Goal: Transaction & Acquisition: Purchase product/service

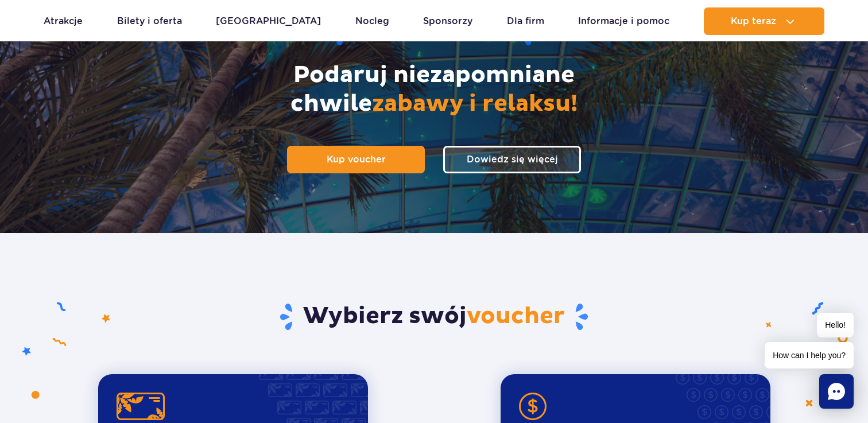
scroll to position [157, 0]
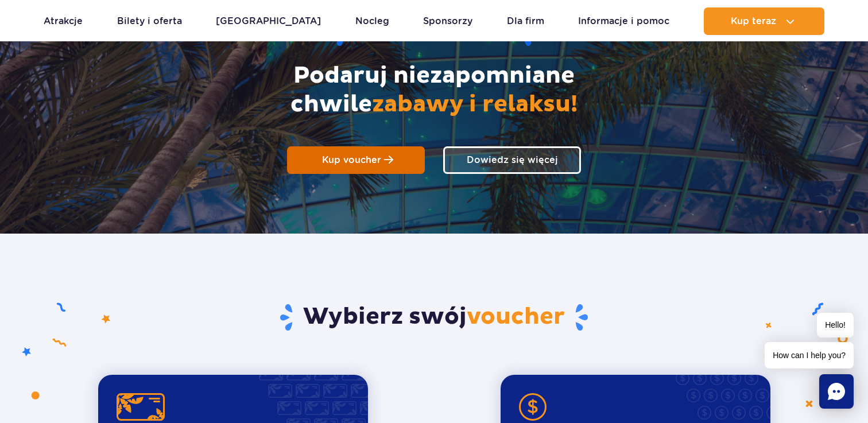
click at [354, 165] on span "Kup voucher" at bounding box center [351, 159] width 59 height 11
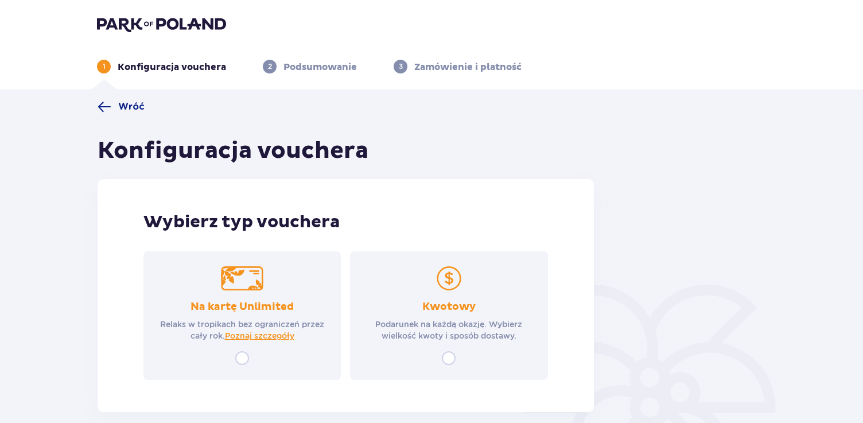
scroll to position [58, 0]
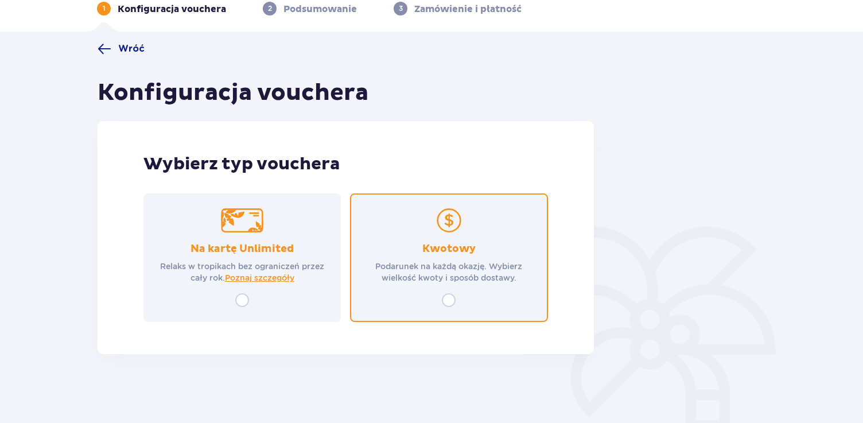
click at [450, 299] on input "radio" at bounding box center [449, 300] width 14 height 14
radio input "true"
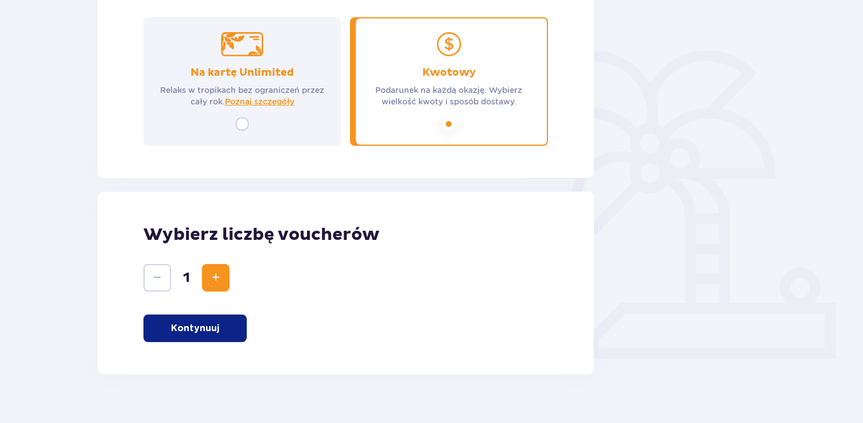
scroll to position [254, 0]
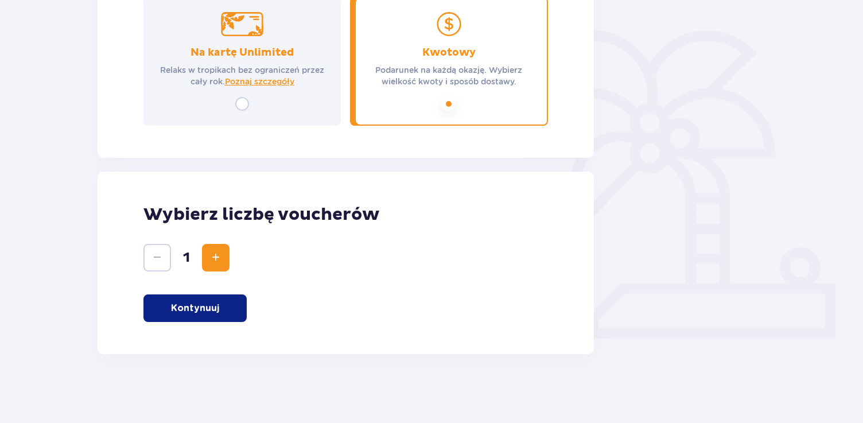
click at [212, 302] on p "Kontynuuj" at bounding box center [195, 308] width 48 height 13
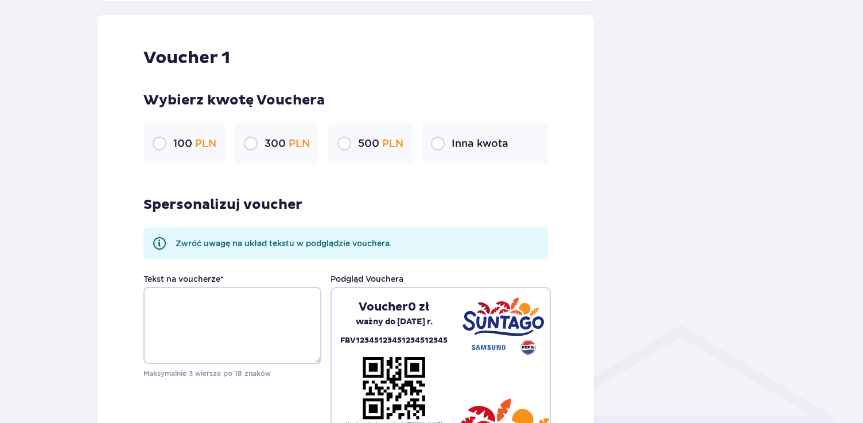
scroll to position [608, 0]
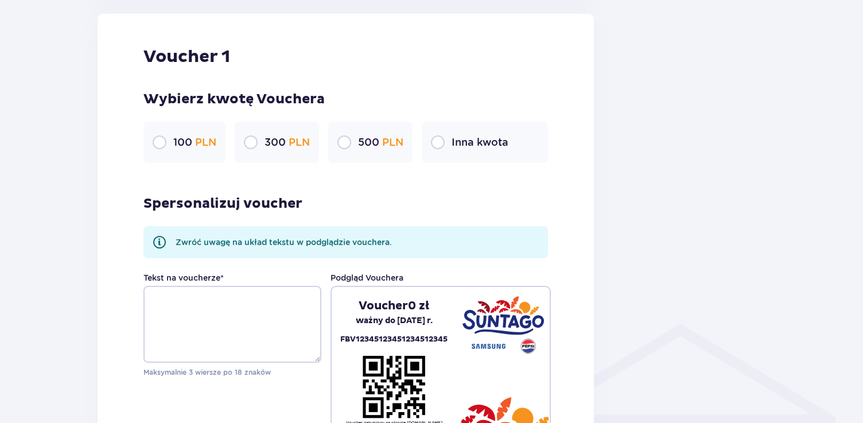
click at [490, 143] on p "Inna kwota" at bounding box center [480, 142] width 57 height 14
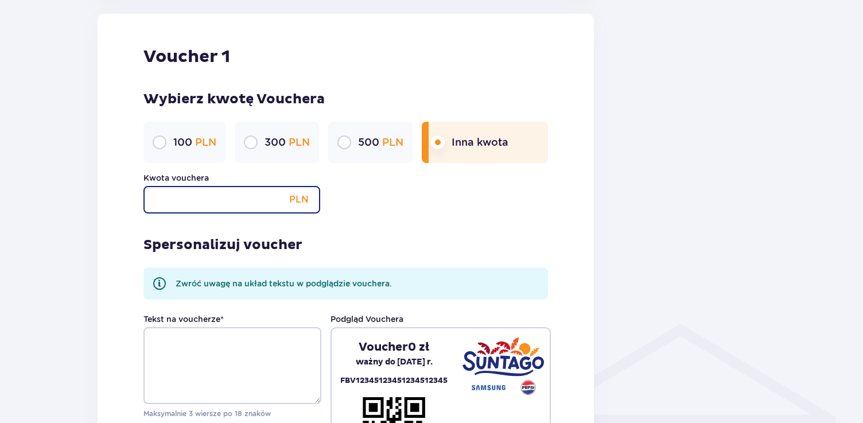
click at [250, 201] on input "Kwota vouchera" at bounding box center [231, 200] width 177 height 28
type input "200"
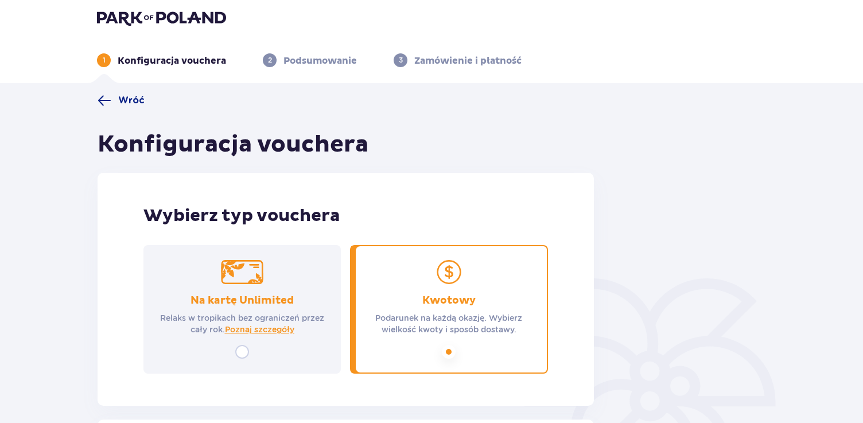
scroll to position [0, 0]
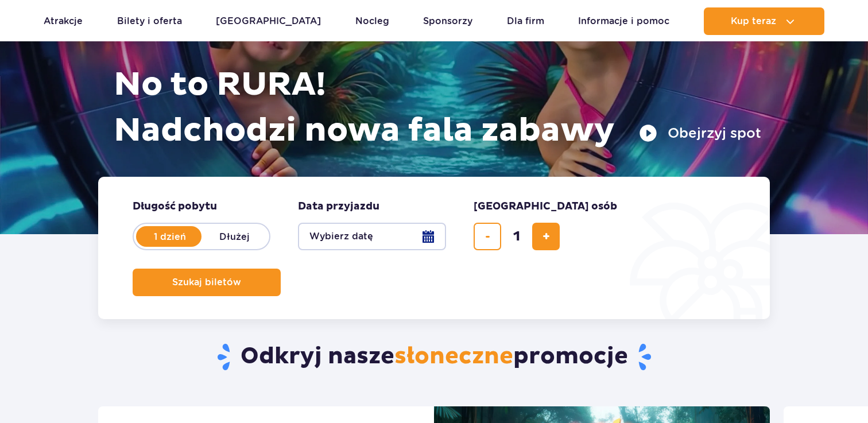
scroll to position [131, 0]
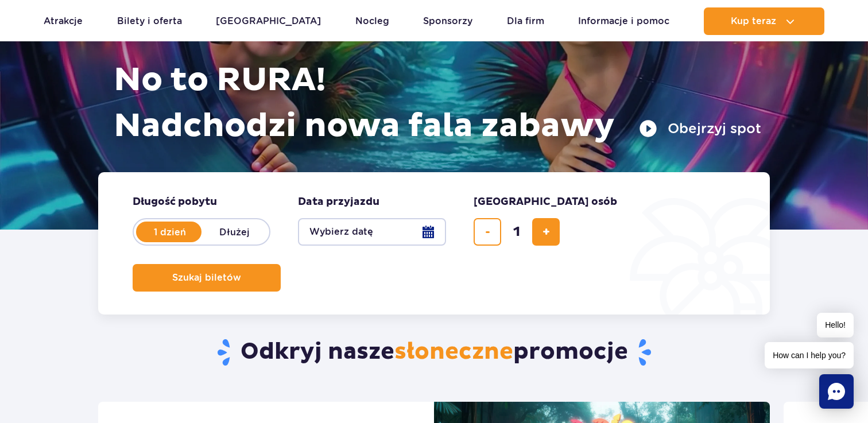
click at [428, 232] on button "Wybierz datę" at bounding box center [372, 232] width 148 height 28
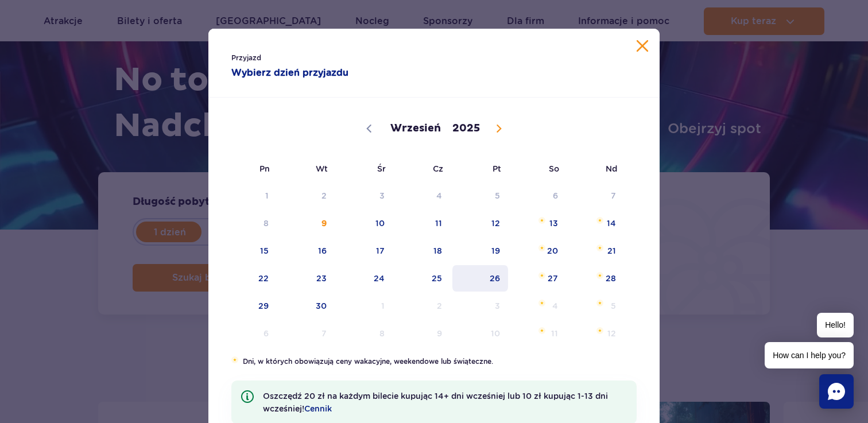
click at [494, 286] on span "26" at bounding box center [480, 278] width 58 height 26
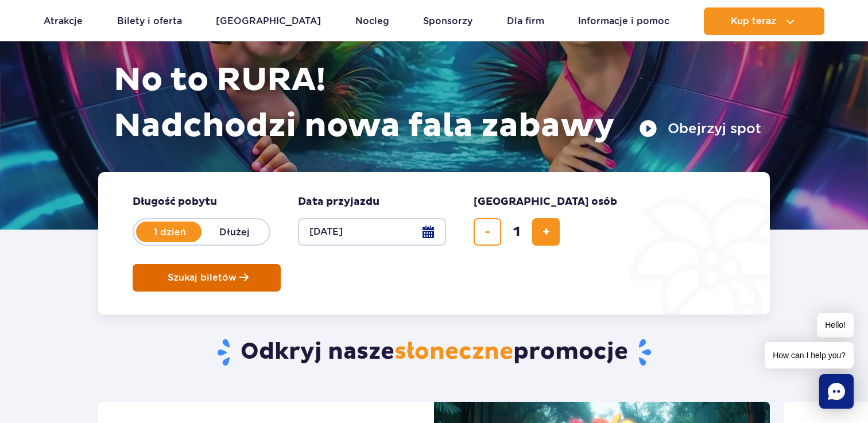
click at [281, 264] on button "Szukaj biletów" at bounding box center [207, 278] width 148 height 28
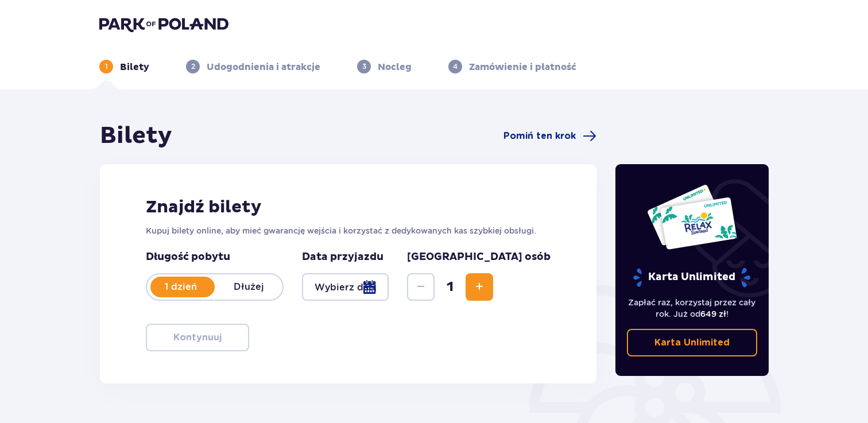
type input "[DATE]"
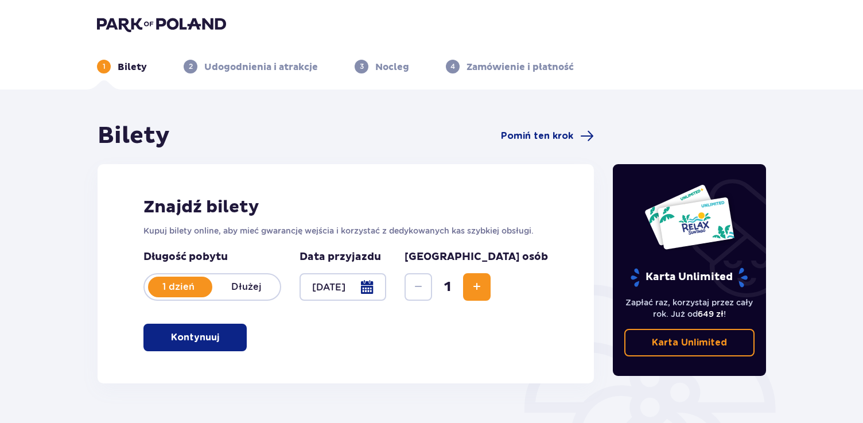
scroll to position [162, 0]
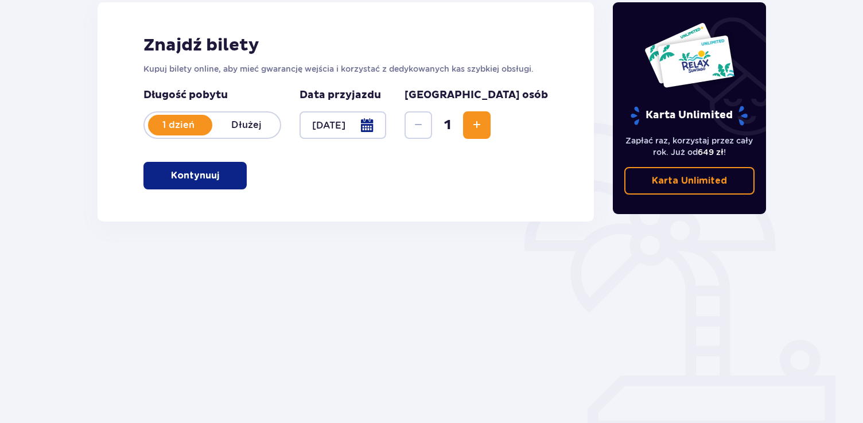
click at [214, 178] on button "Kontynuuj" at bounding box center [194, 176] width 103 height 28
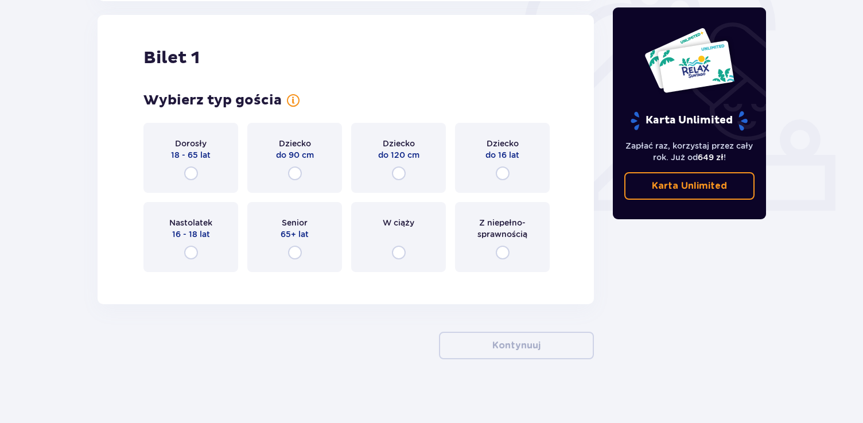
scroll to position [383, 0]
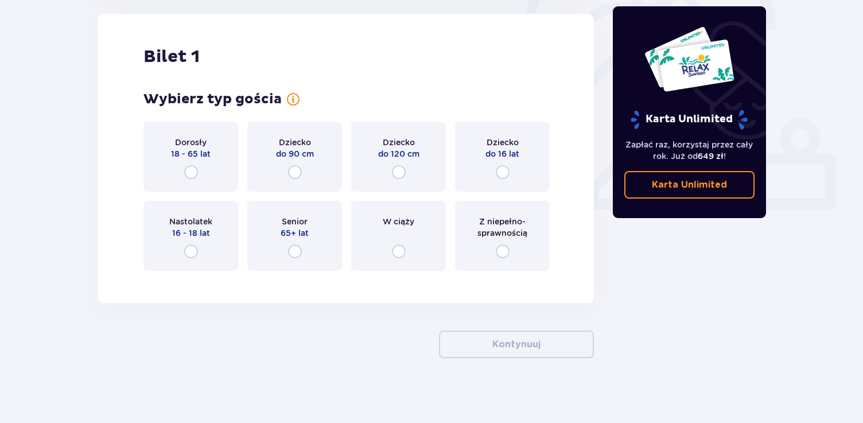
click at [214, 178] on div "Dorosły 18 - 65 lat" at bounding box center [190, 157] width 95 height 70
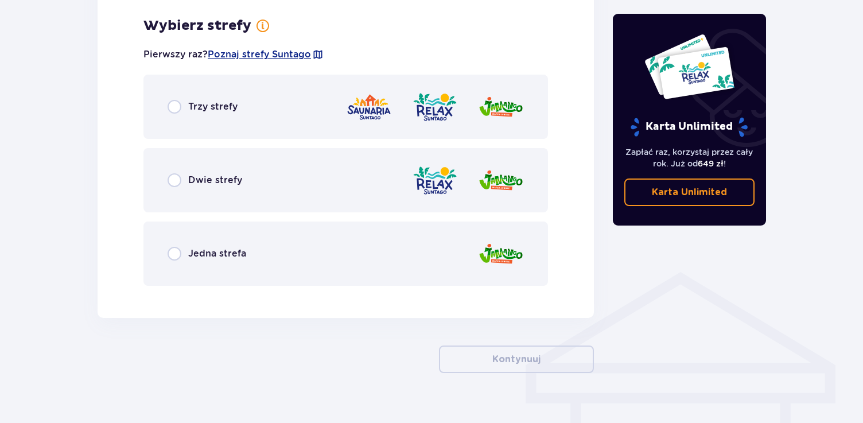
scroll to position [663, 0]
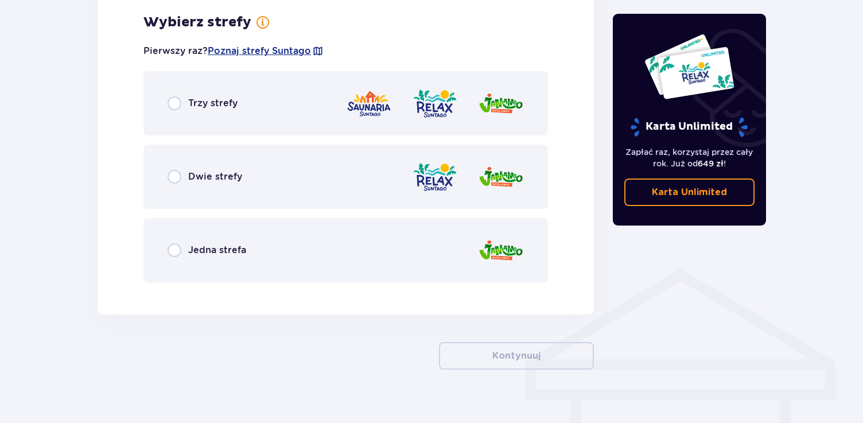
click at [210, 178] on p "Dwie strefy" at bounding box center [215, 176] width 54 height 13
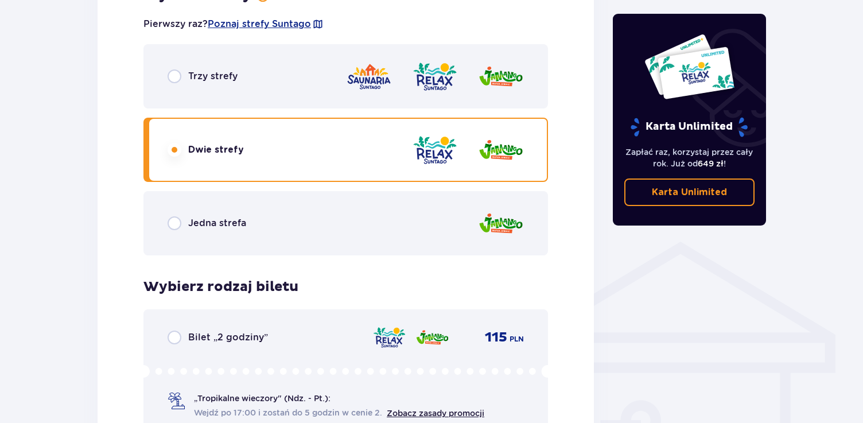
scroll to position [667, 0]
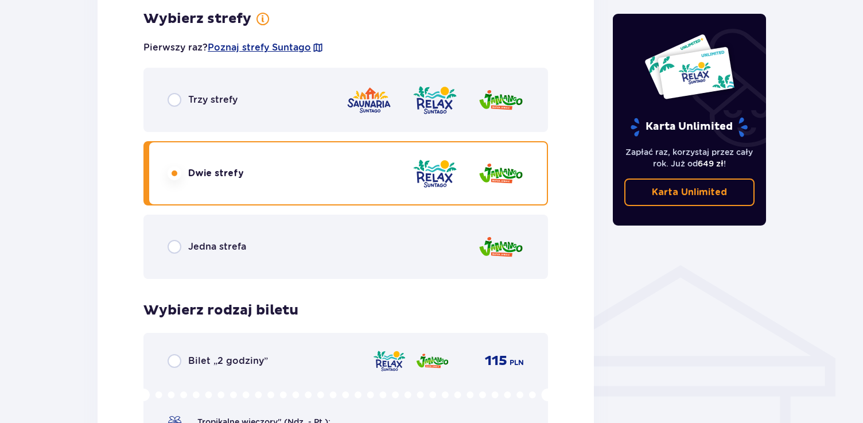
click at [199, 108] on div "Trzy strefy" at bounding box center [345, 100] width 405 height 64
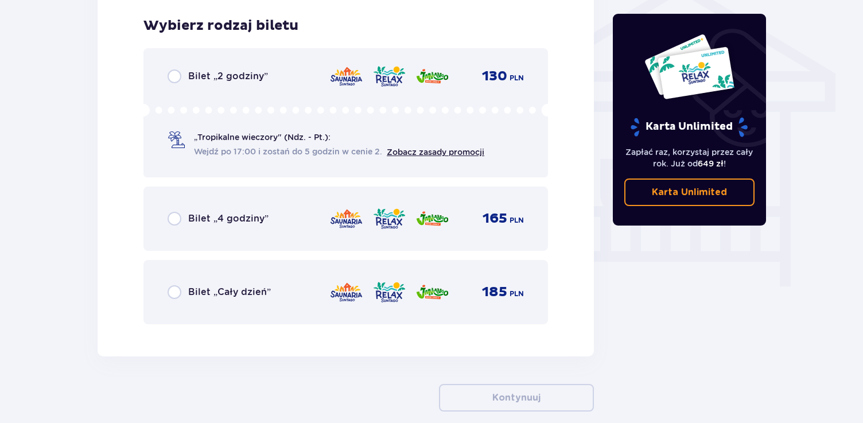
scroll to position [955, 0]
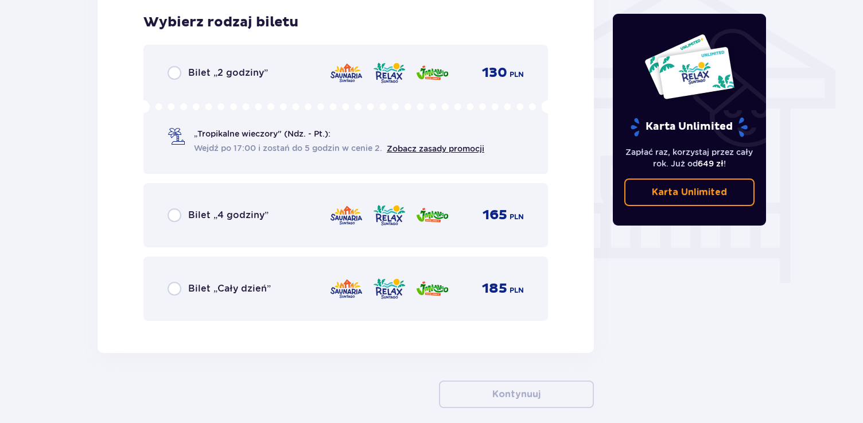
click at [197, 293] on p "Bilet „Cały dzień”" at bounding box center [229, 288] width 83 height 13
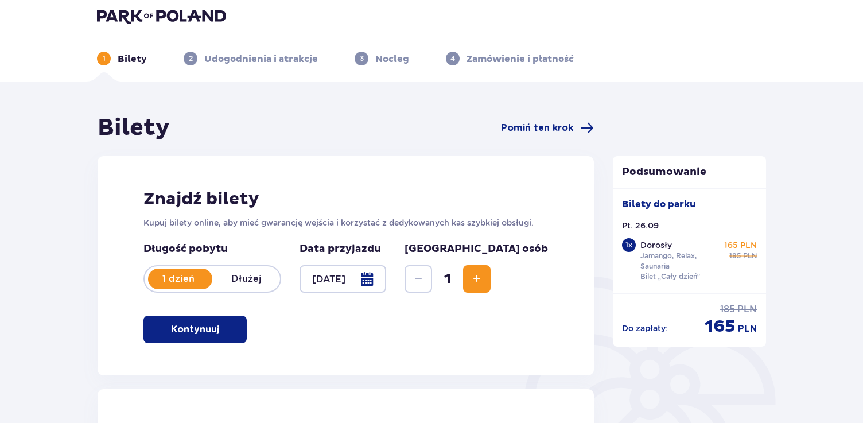
scroll to position [3, 0]
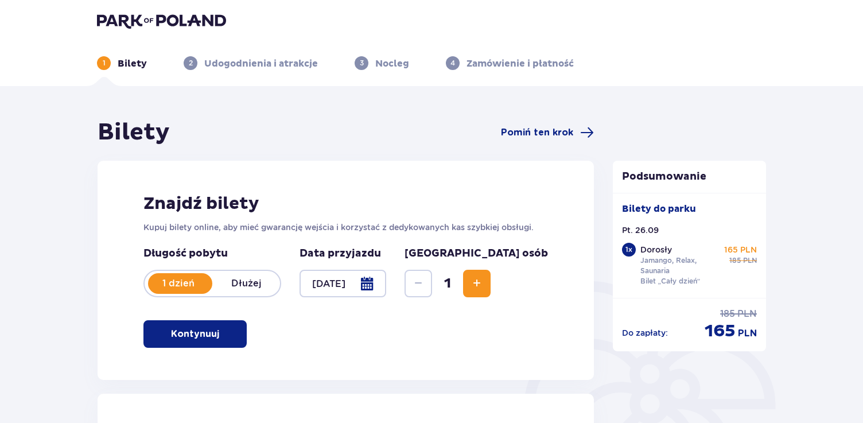
click at [491, 291] on button "Increase" at bounding box center [477, 284] width 28 height 28
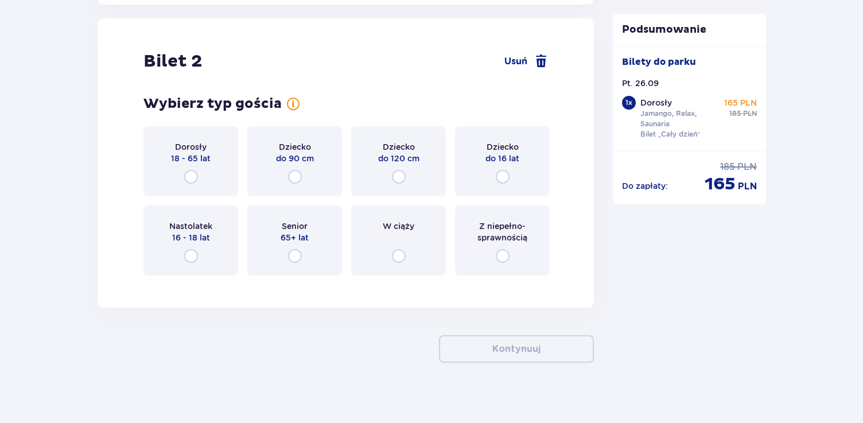
scroll to position [1308, 0]
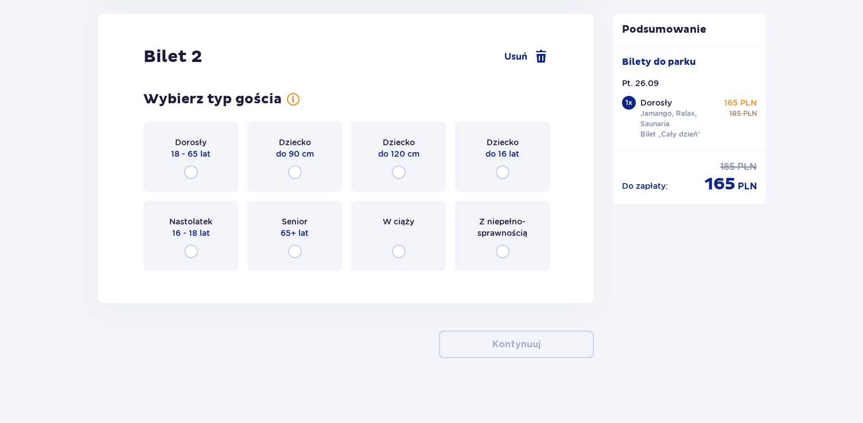
click at [180, 176] on div "Dorosły 18 - 65 lat" at bounding box center [190, 157] width 95 height 70
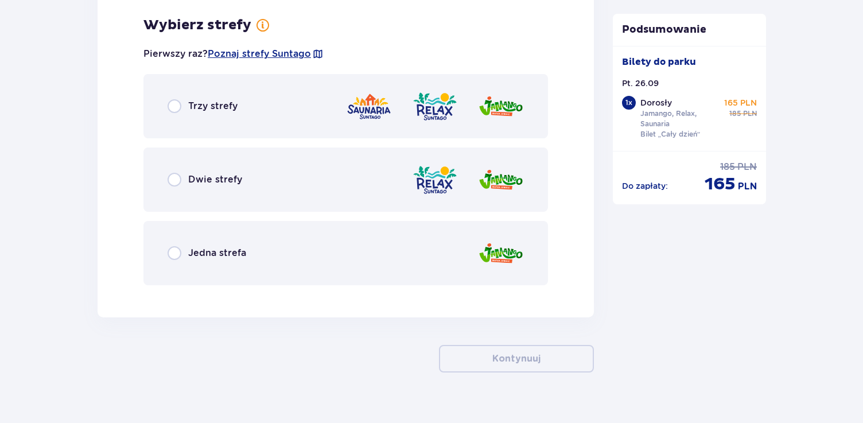
scroll to position [1588, 0]
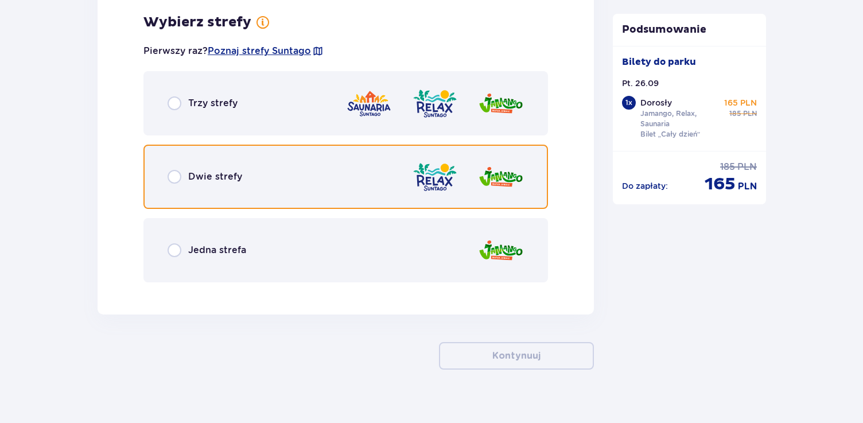
click at [174, 176] on input "radio" at bounding box center [175, 177] width 14 height 14
radio input "true"
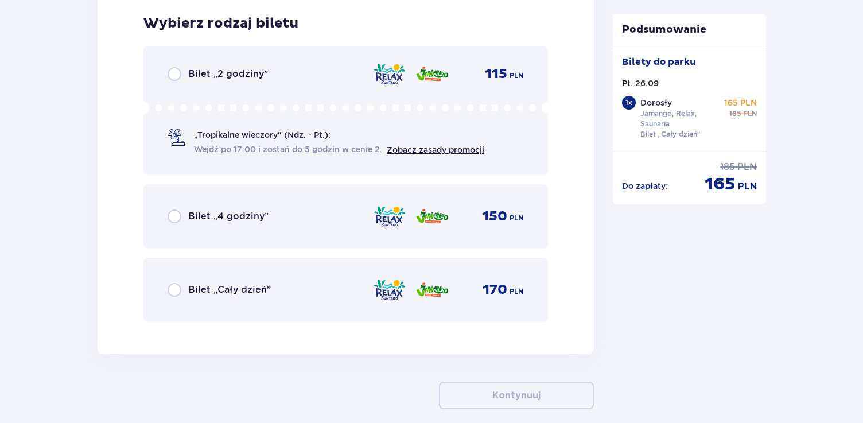
scroll to position [1880, 0]
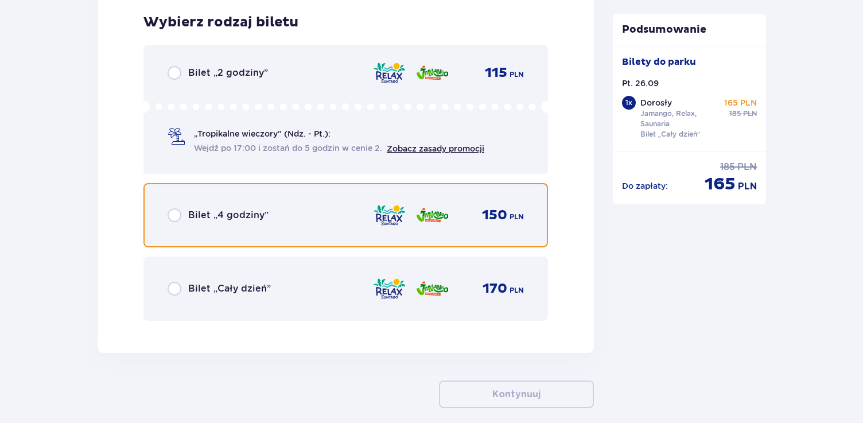
click at [170, 220] on input "radio" at bounding box center [175, 215] width 14 height 14
radio input "true"
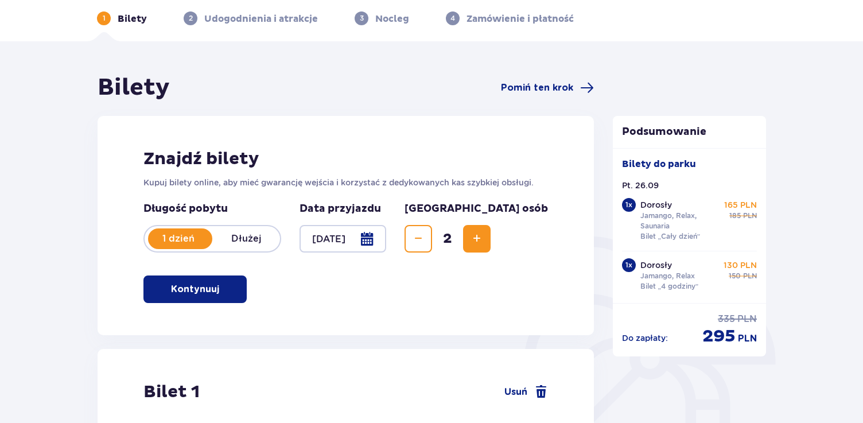
scroll to position [42, 0]
